Goal: Information Seeking & Learning: Learn about a topic

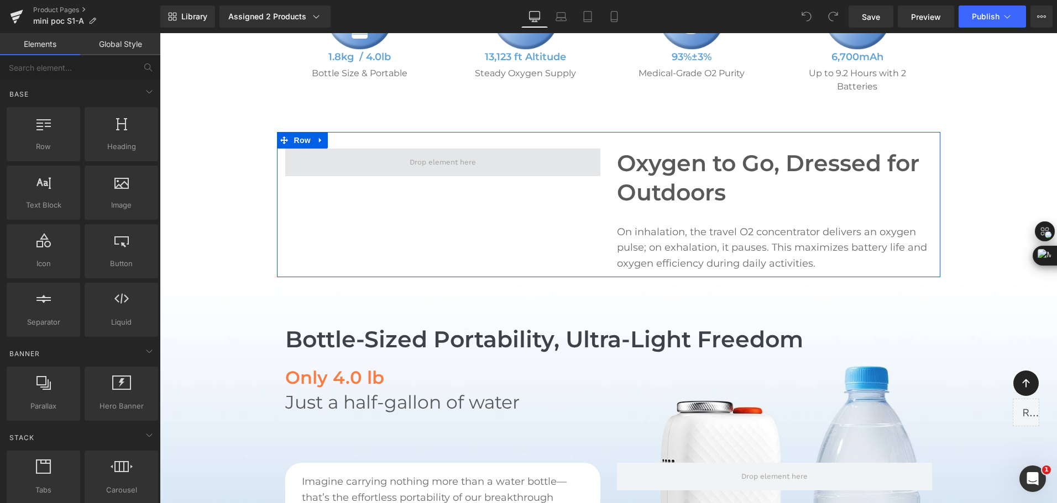
scroll to position [608, 0]
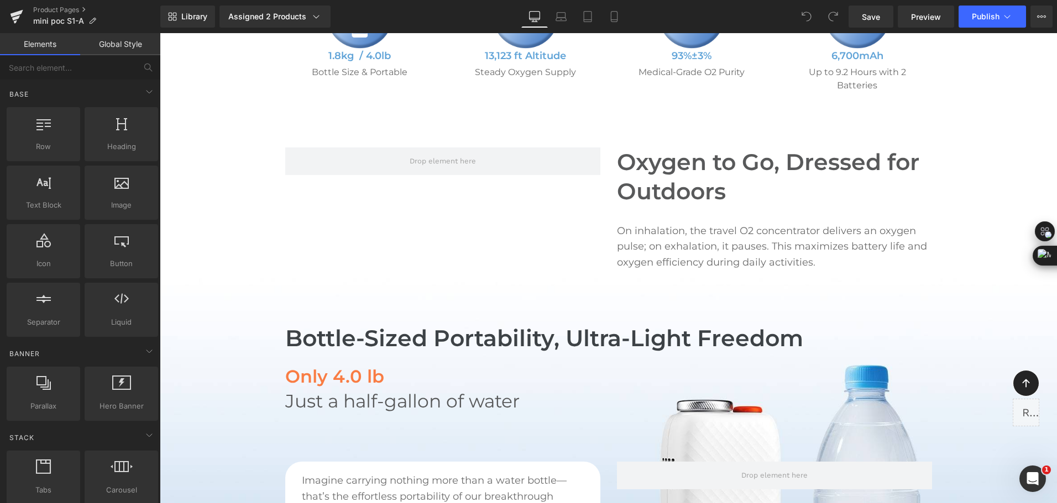
click at [445, 6] on div "Library Assigned 2 Products Product Preview Mini Portable O2 Concentrator Mini …" at bounding box center [608, 17] width 896 height 22
click at [405, 11] on div "Library Assigned 2 Products Product Preview Mini Portable O2 Concentrator Mini …" at bounding box center [608, 17] width 896 height 22
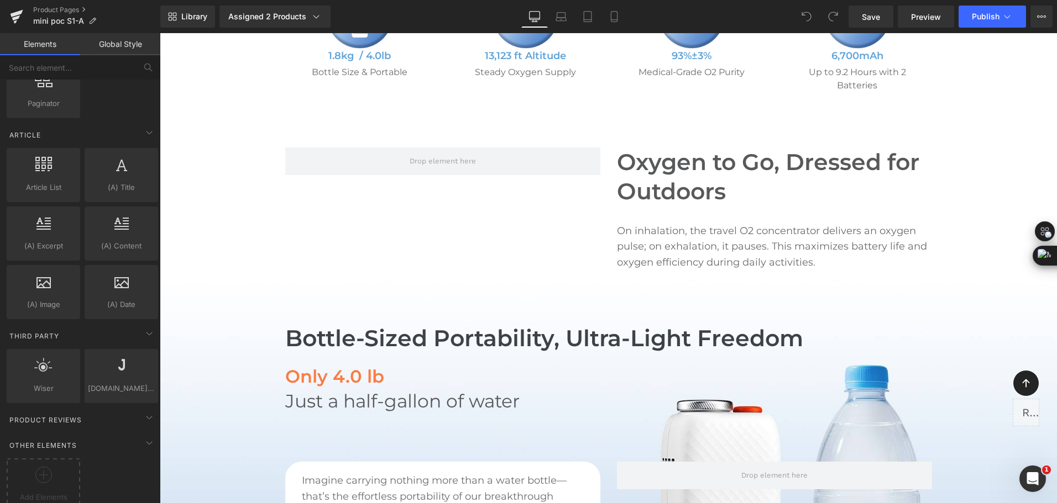
scroll to position [1897, 0]
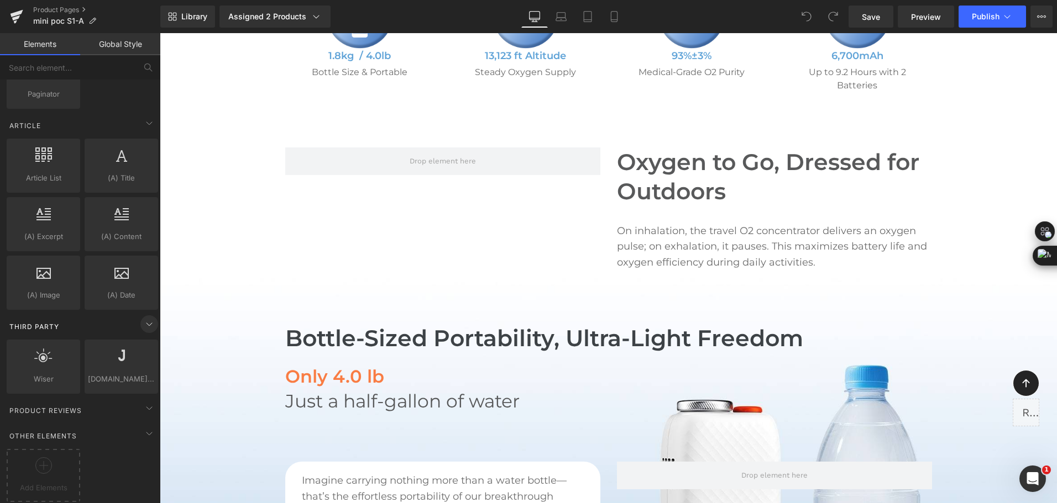
click at [143, 318] on icon at bounding box center [149, 324] width 13 height 13
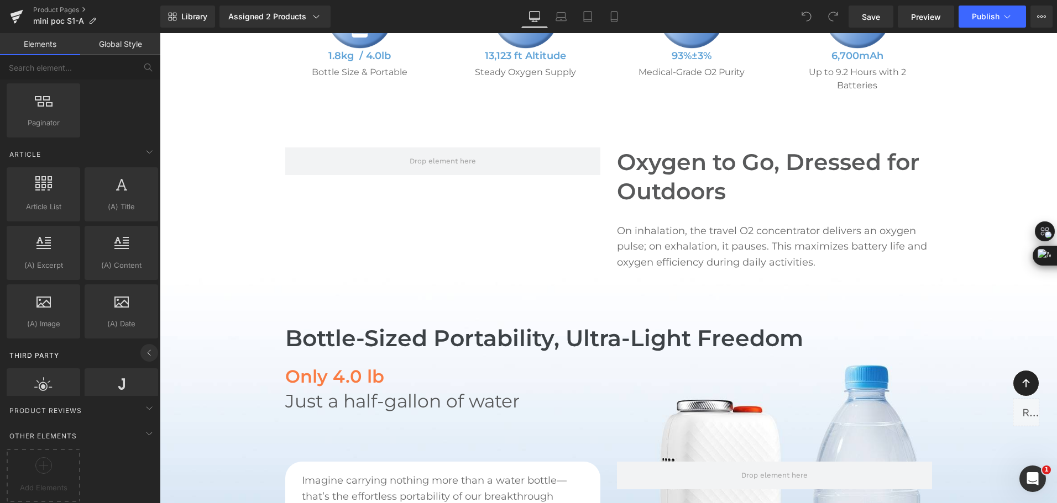
scroll to position [1838, 0]
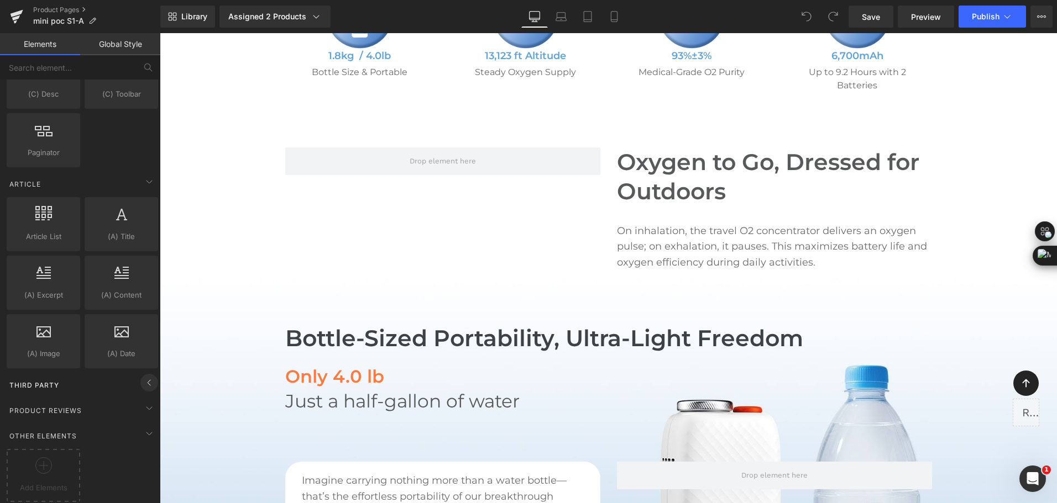
click at [141, 382] on span at bounding box center [149, 383] width 18 height 18
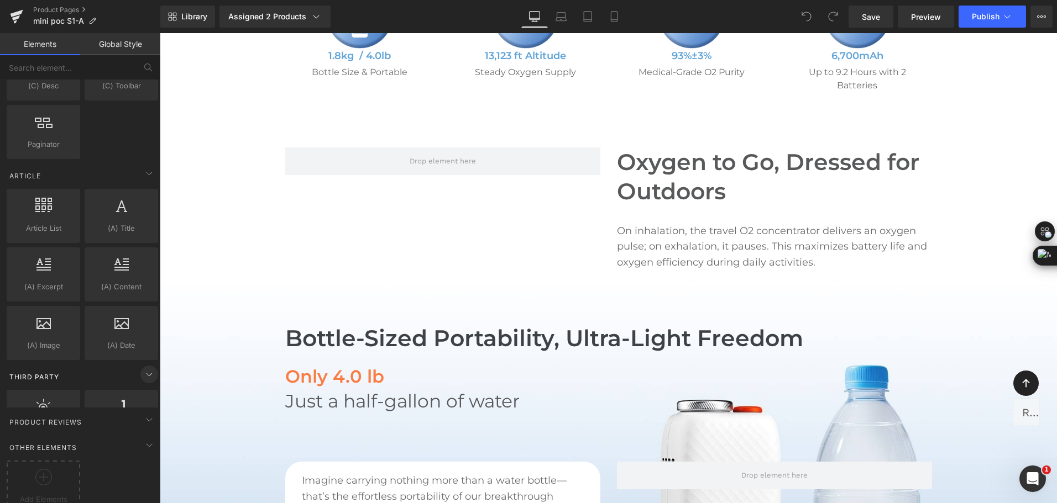
scroll to position [1897, 0]
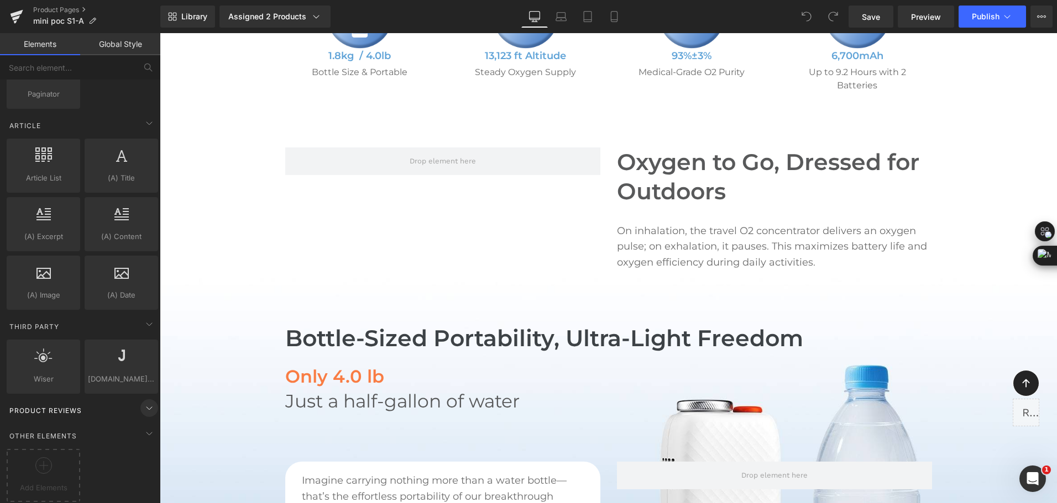
click at [143, 402] on icon at bounding box center [149, 408] width 13 height 13
click at [146, 402] on icon at bounding box center [149, 408] width 13 height 13
click at [148, 432] on icon at bounding box center [149, 433] width 13 height 13
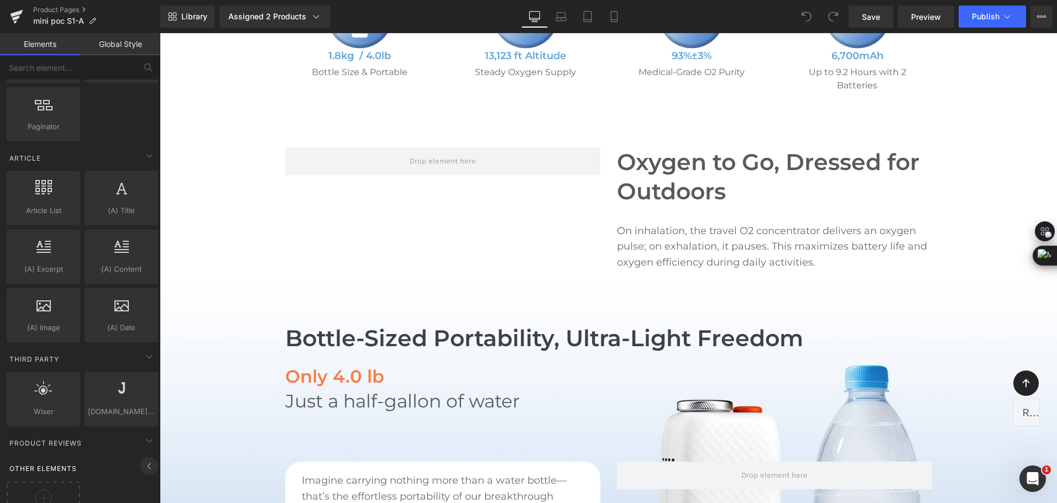
scroll to position [1839, 0]
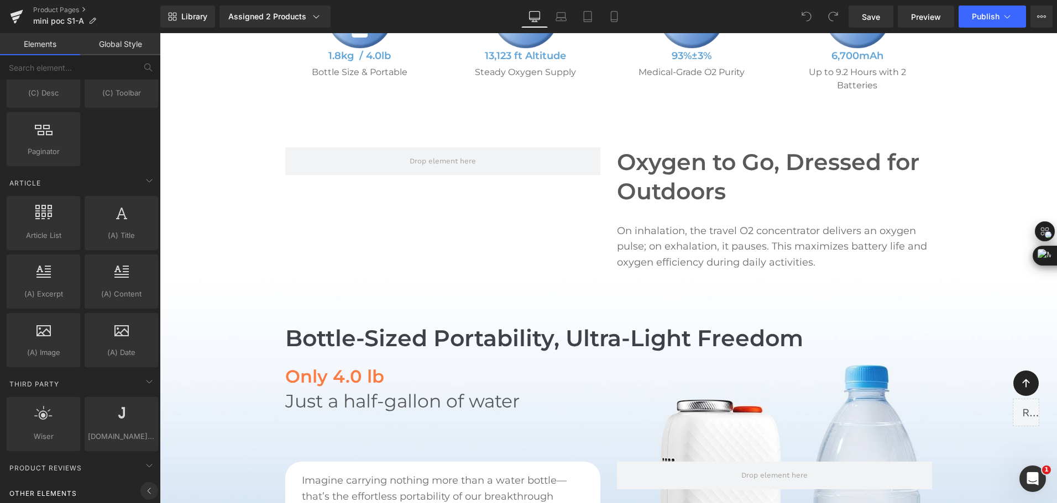
click at [143, 485] on icon at bounding box center [149, 491] width 13 height 13
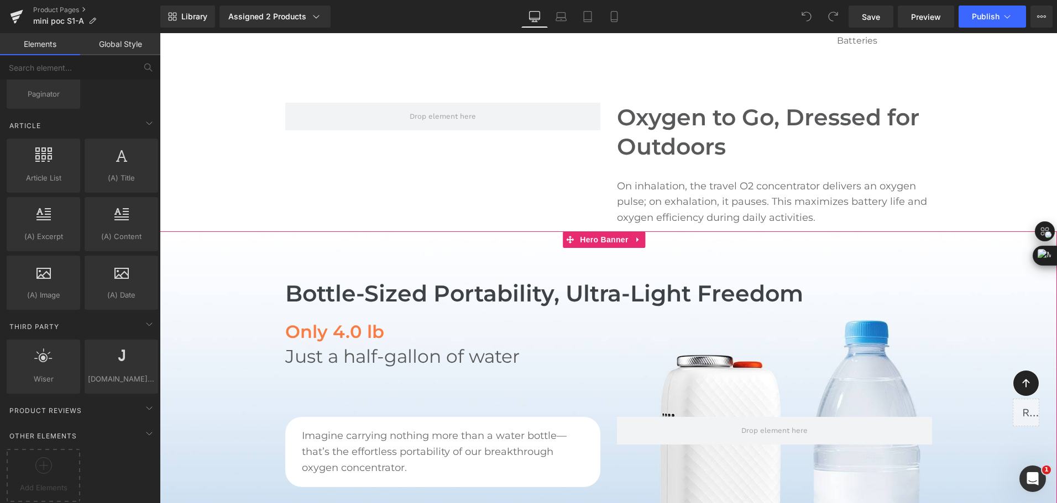
scroll to position [553, 0]
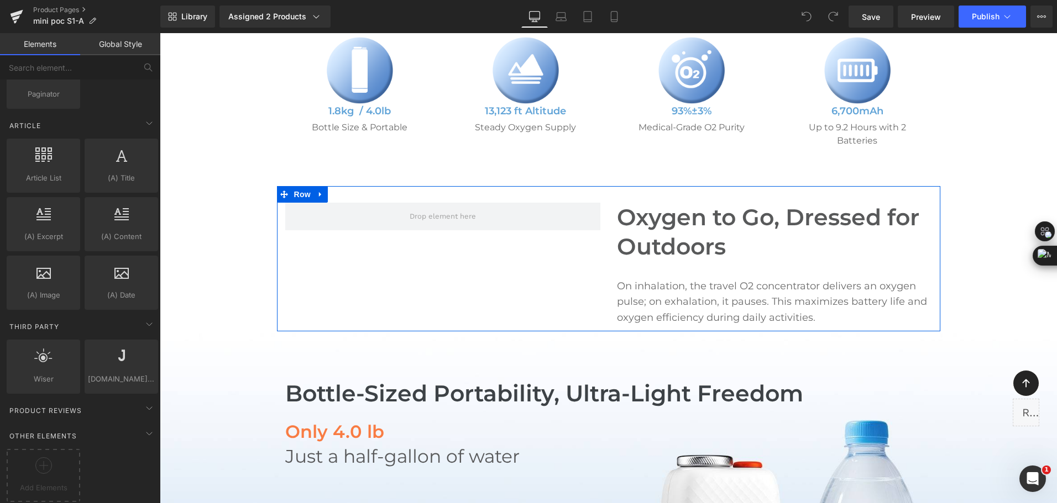
click at [651, 289] on p "On inhalation, the travel O2 concentrator delivers an oxygen pulse; on exhalati…" at bounding box center [774, 303] width 315 height 48
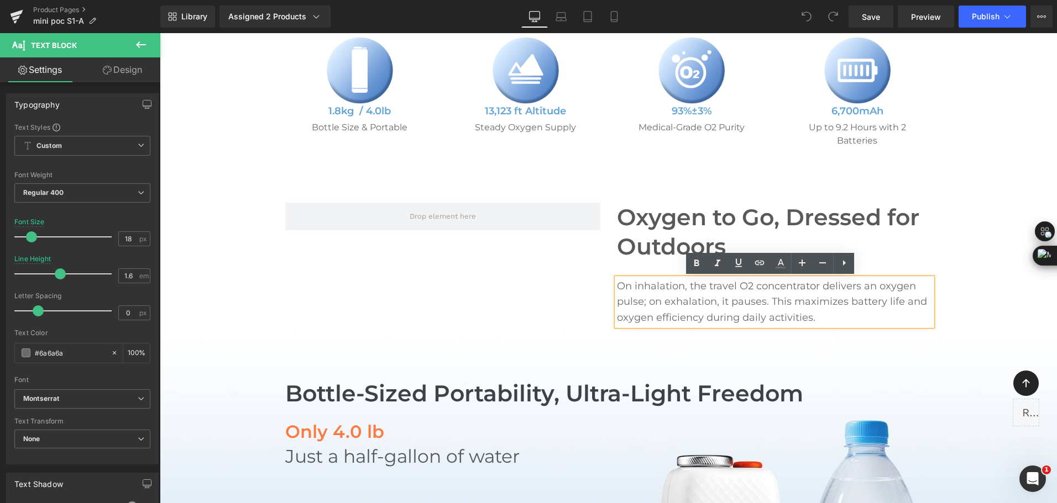
click at [628, 292] on p "On inhalation, the travel O2 concentrator delivers an oxygen pulse; on exhalati…" at bounding box center [774, 303] width 315 height 48
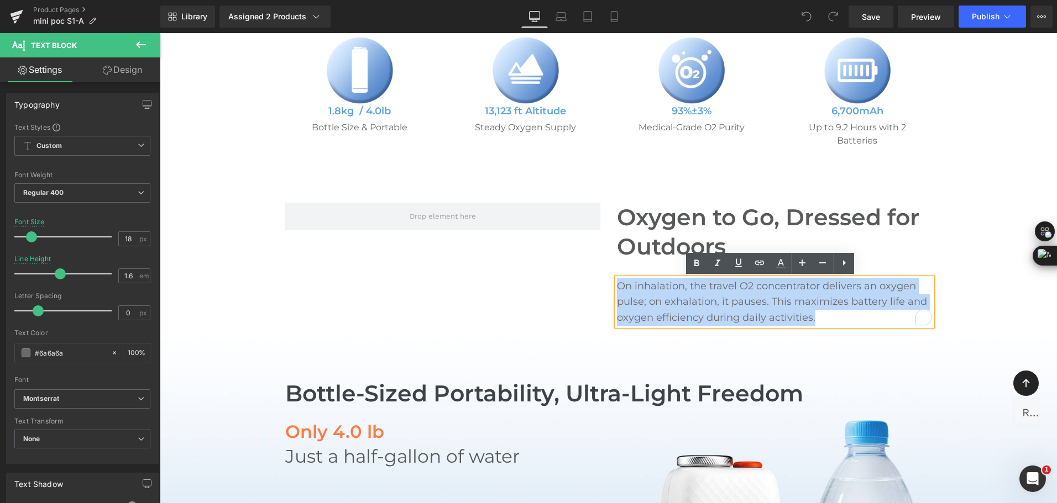
drag, startPoint x: 613, startPoint y: 285, endPoint x: 836, endPoint y: 327, distance: 226.8
click at [836, 326] on div "On inhalation, the travel O2 concentrator delivers an oxygen pulse; on exhalati…" at bounding box center [774, 303] width 315 height 48
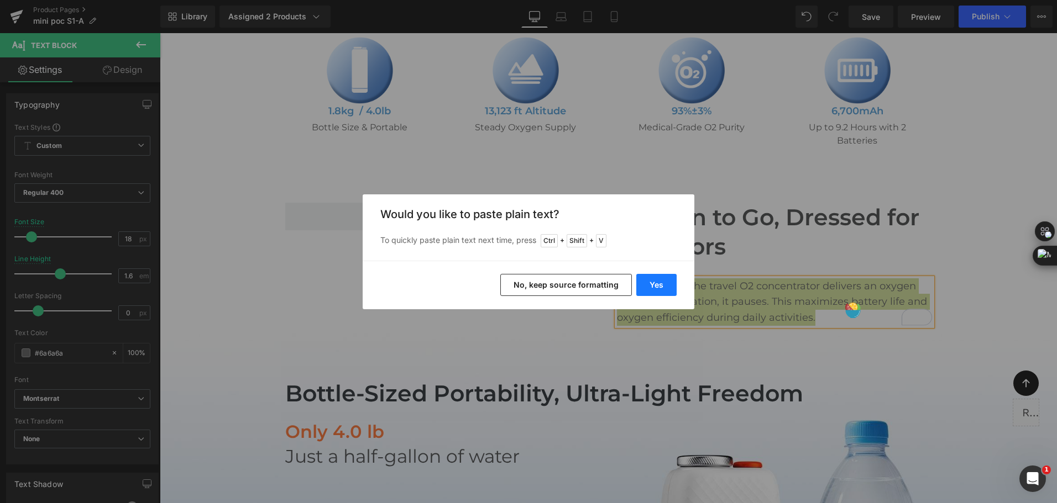
click at [660, 284] on button "Yes" at bounding box center [656, 285] width 40 height 22
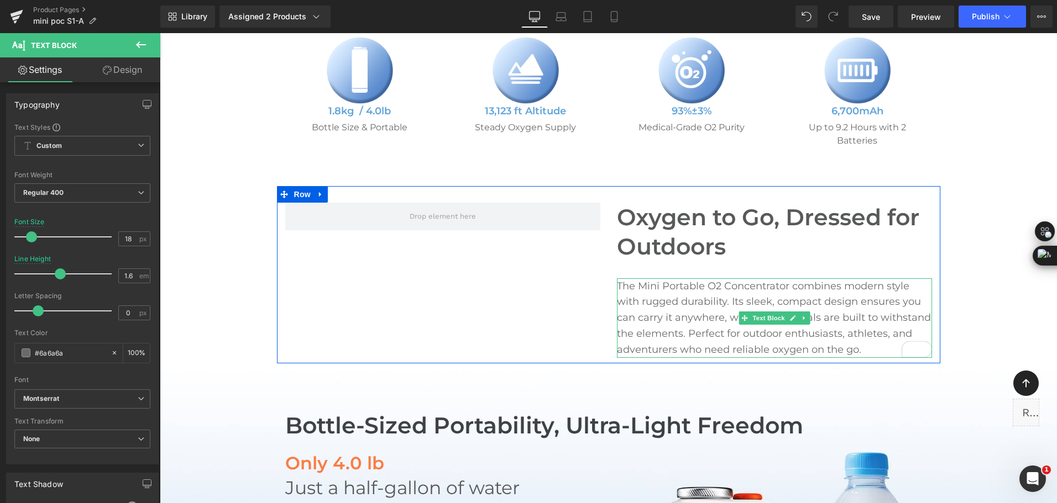
click at [724, 314] on p "The Mini Portable O2 Concentrator combines modern style with rugged durability.…" at bounding box center [774, 319] width 315 height 80
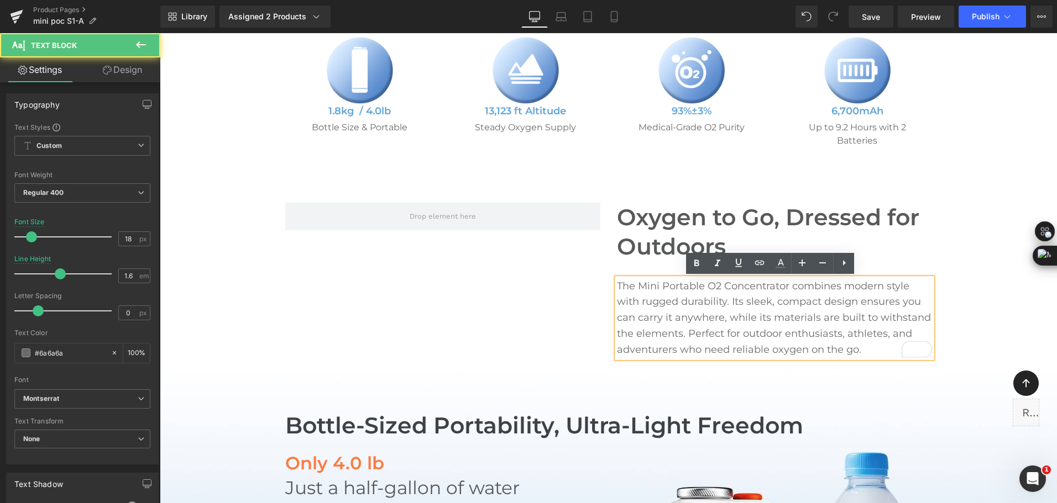
click at [659, 303] on p "The Mini Portable O2 Concentrator combines modern style with rugged durability.…" at bounding box center [774, 319] width 315 height 80
click at [635, 285] on p "The Mini Portable O2 Concentrator combines modern style with rugged durability.…" at bounding box center [774, 319] width 315 height 80
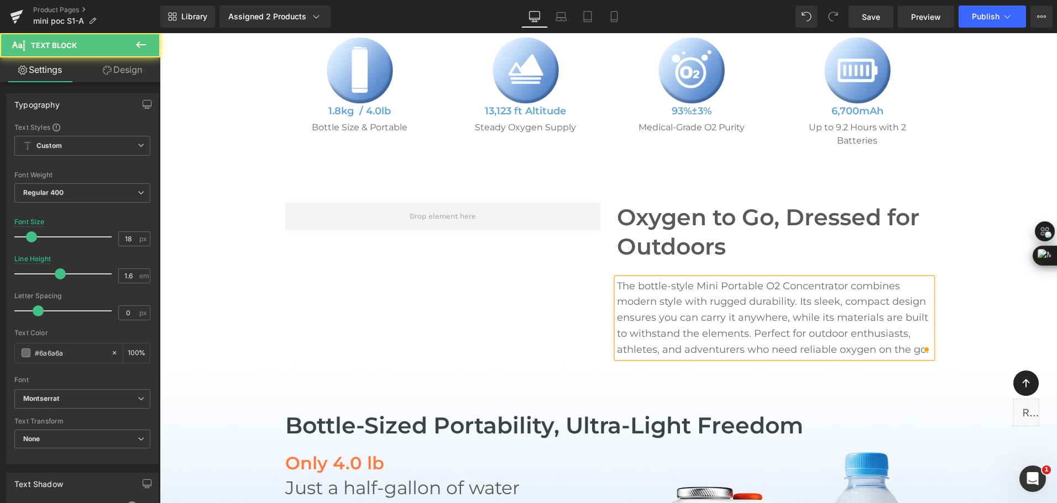
click at [761, 296] on p "The bottle-style Mini Portable O2 Concentrator combines modern style with rugge…" at bounding box center [774, 319] width 315 height 80
